Goal: Find specific page/section: Find specific page/section

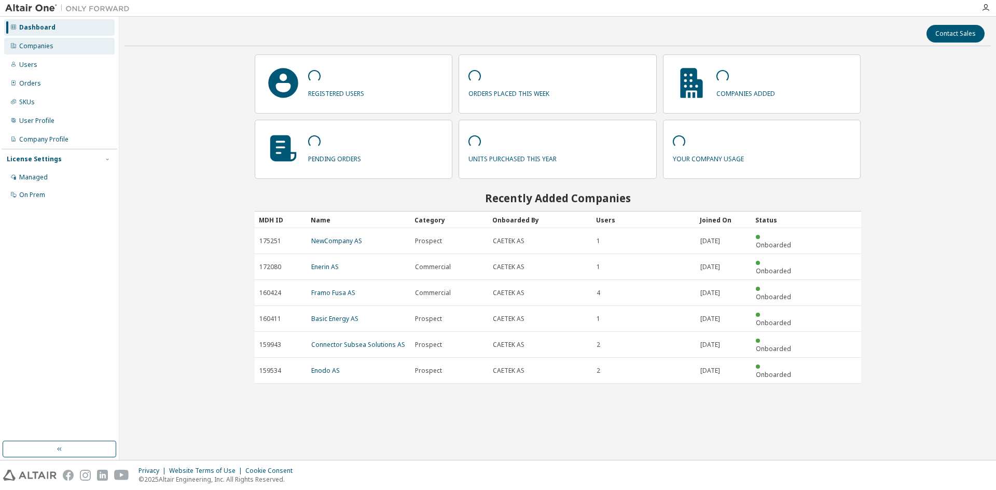
click at [45, 47] on div "Companies" at bounding box center [36, 46] width 34 height 8
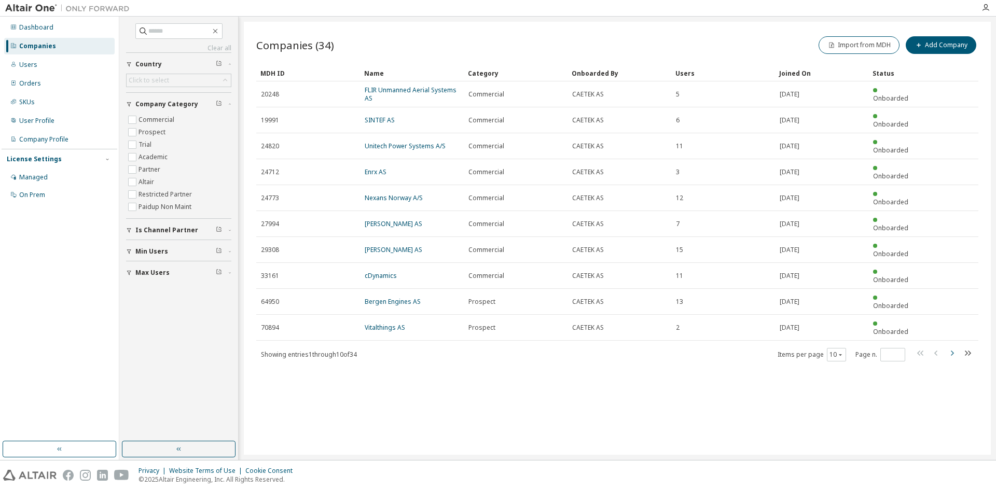
click at [954, 347] on icon "button" at bounding box center [952, 353] width 12 height 12
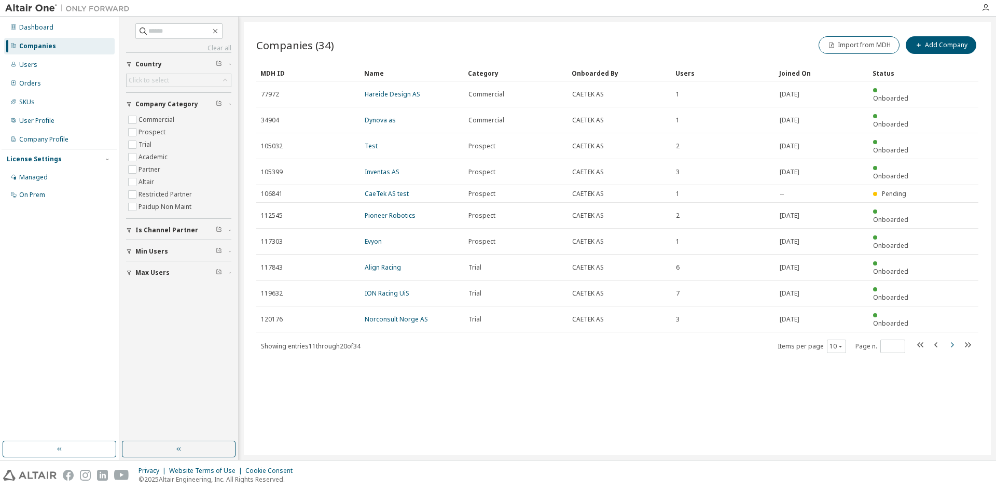
click at [952, 339] on icon "button" at bounding box center [952, 345] width 12 height 12
type input "*"
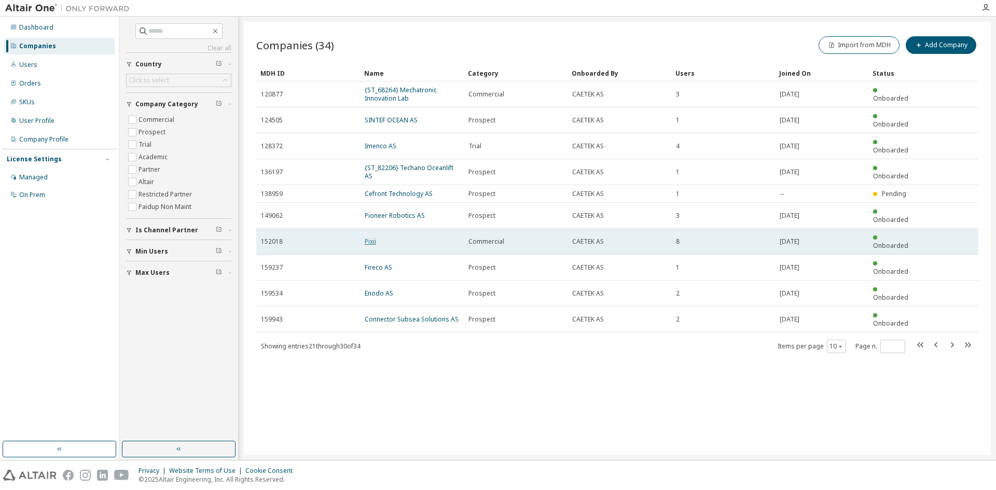
click at [367, 237] on link "Pixii" at bounding box center [370, 241] width 11 height 9
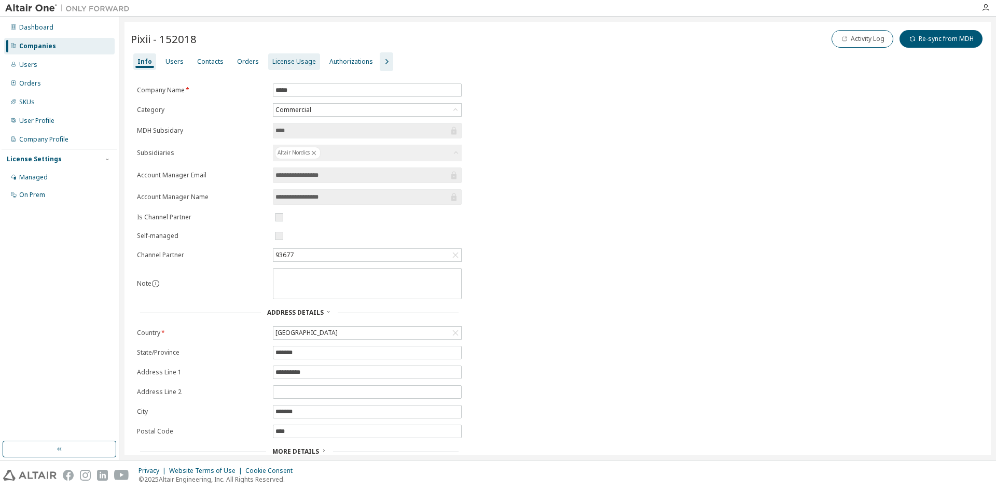
click at [296, 65] on div "License Usage" at bounding box center [294, 62] width 44 height 8
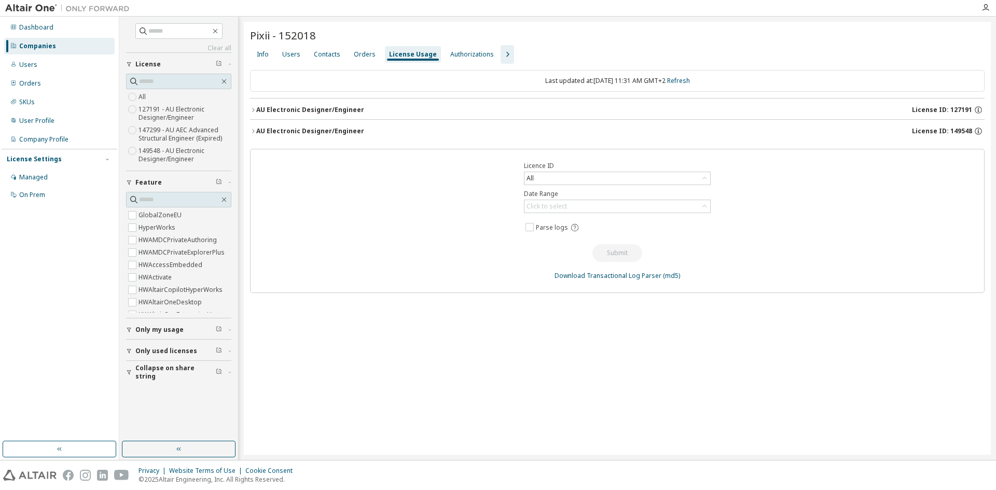
click at [255, 113] on icon "button" at bounding box center [253, 110] width 6 height 6
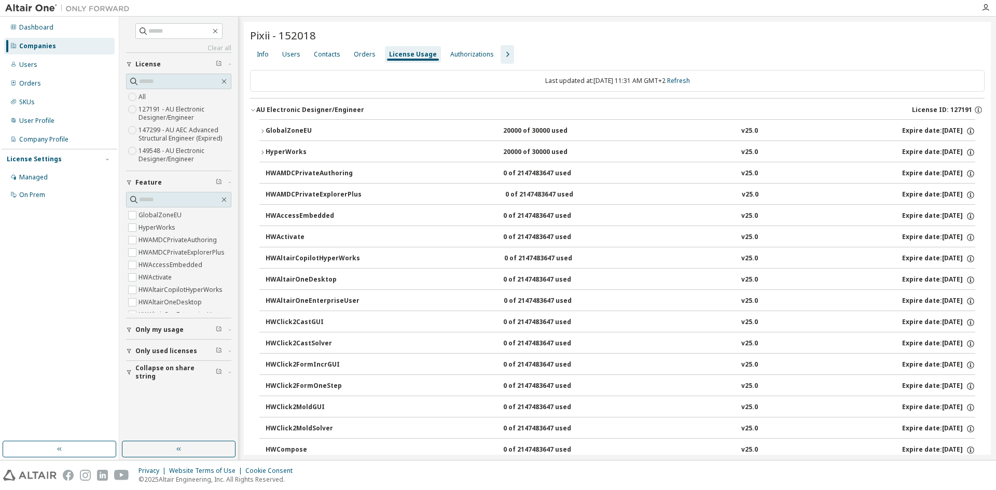
click at [255, 113] on icon "button" at bounding box center [253, 110] width 6 height 6
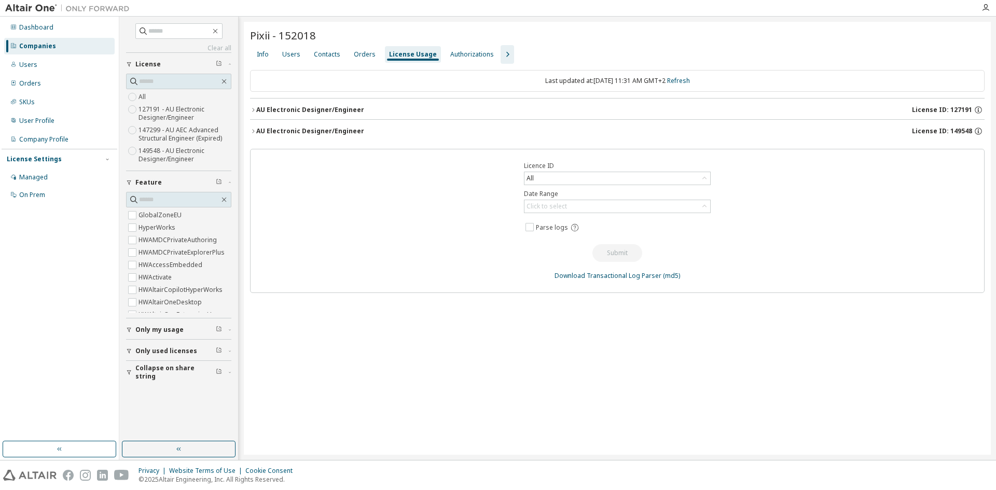
click at [254, 131] on icon "button" at bounding box center [253, 131] width 6 height 6
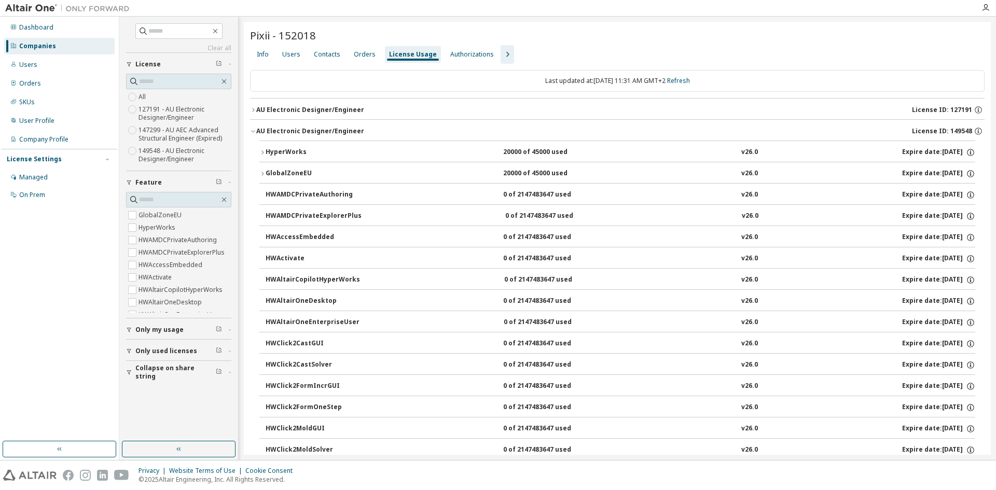
click at [254, 111] on icon "button" at bounding box center [253, 110] width 2 height 4
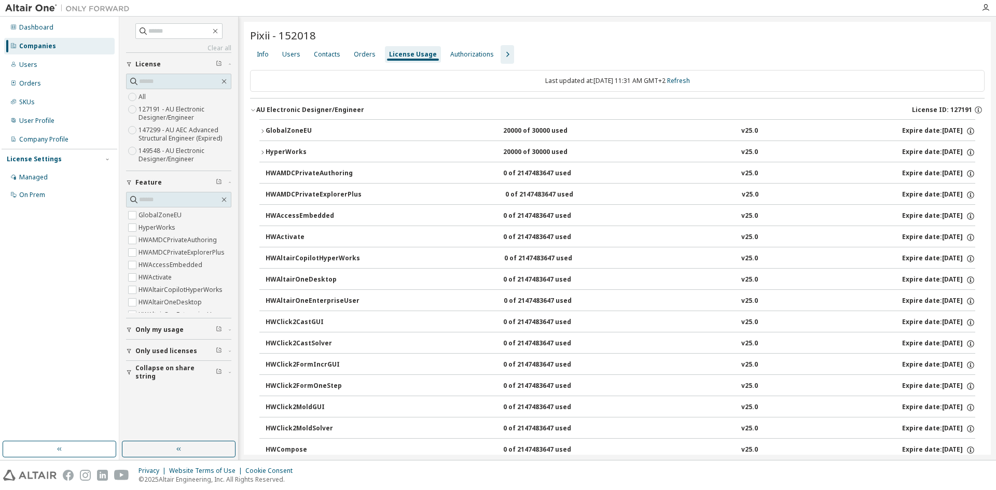
click at [254, 112] on icon "button" at bounding box center [253, 110] width 6 height 6
